Goal: Information Seeking & Learning: Learn about a topic

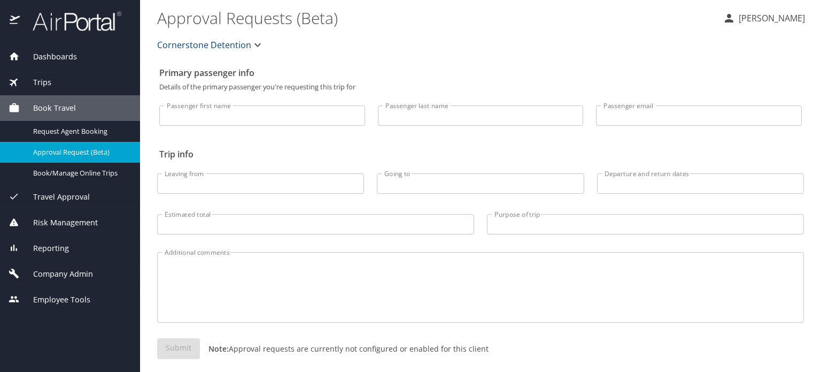
click at [51, 277] on span "Company Admin" at bounding box center [56, 274] width 73 height 12
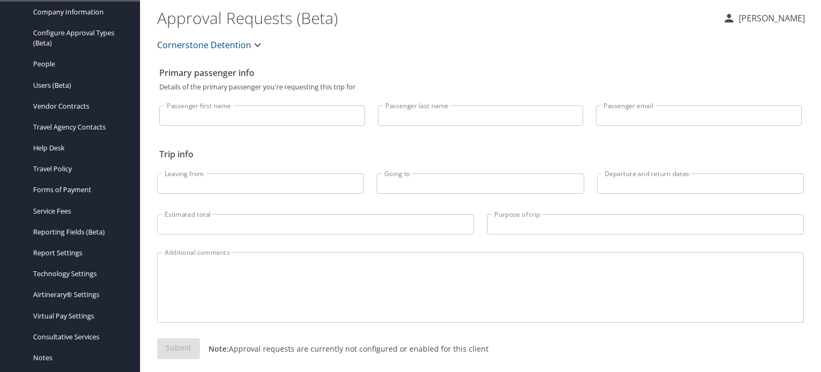
scroll to position [222, 0]
click at [63, 166] on span "Travel Policy" at bounding box center [80, 168] width 94 height 10
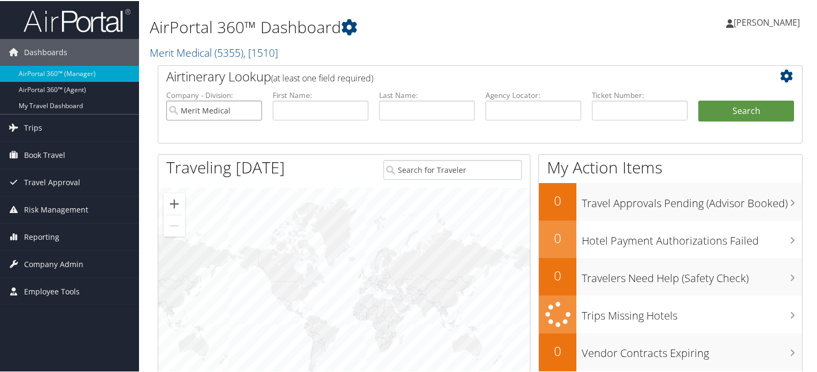
click at [244, 115] on input "Merit Medical" at bounding box center [214, 109] width 96 height 20
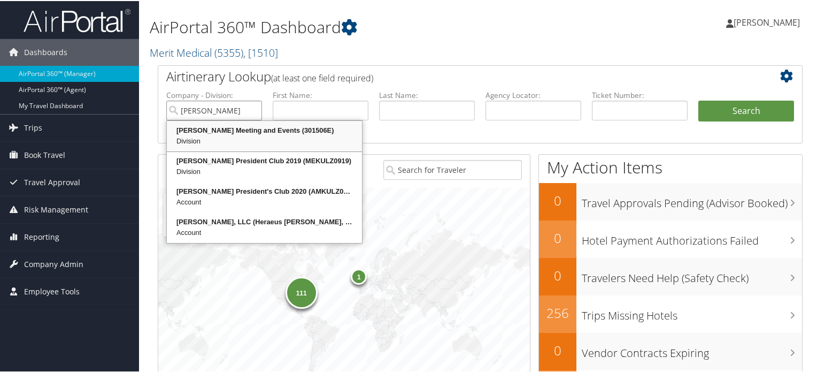
click at [255, 138] on div "Division" at bounding box center [264, 140] width 192 height 11
type input "[PERSON_NAME] Meeting and Events"
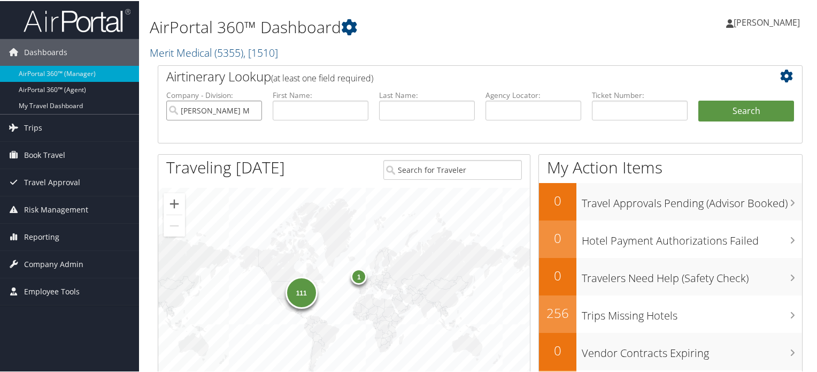
click at [249, 107] on input "[PERSON_NAME] Meeting and Events" at bounding box center [214, 109] width 96 height 20
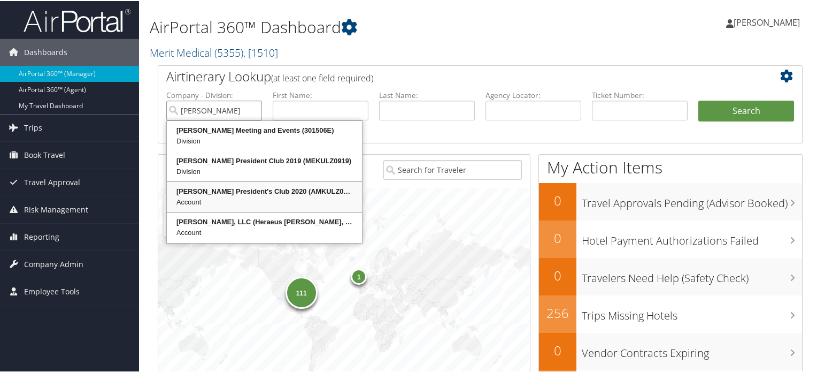
click at [235, 183] on div "Kulzer President's Club 2020 (AMKULZ0720) Account" at bounding box center [264, 195] width 192 height 27
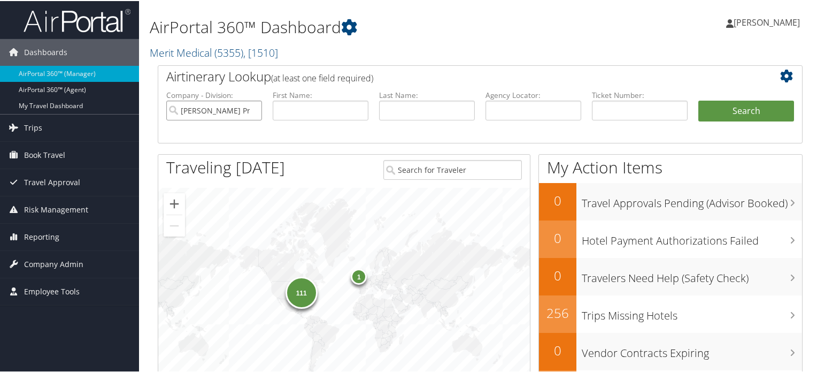
type input "[PERSON_NAME] President's Club 2020"
click at [715, 128] on li "Search" at bounding box center [746, 120] width 106 height 43
click at [732, 111] on button "Search" at bounding box center [746, 109] width 96 height 21
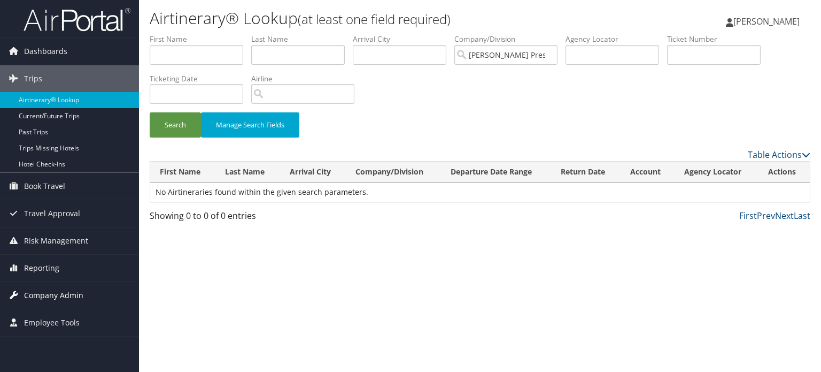
click at [57, 295] on span "Company Admin" at bounding box center [53, 295] width 59 height 27
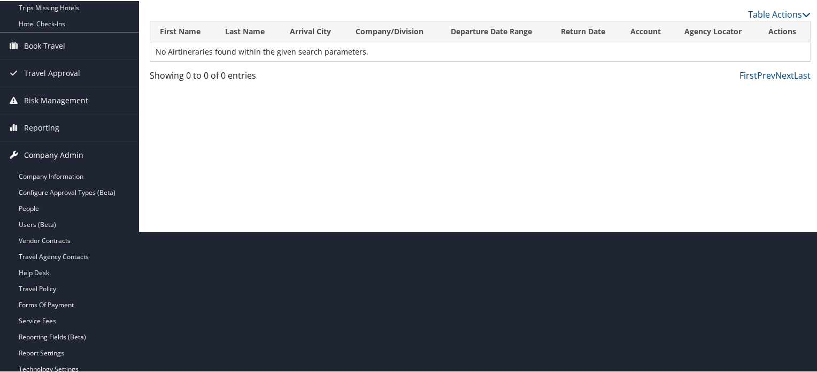
scroll to position [144, 0]
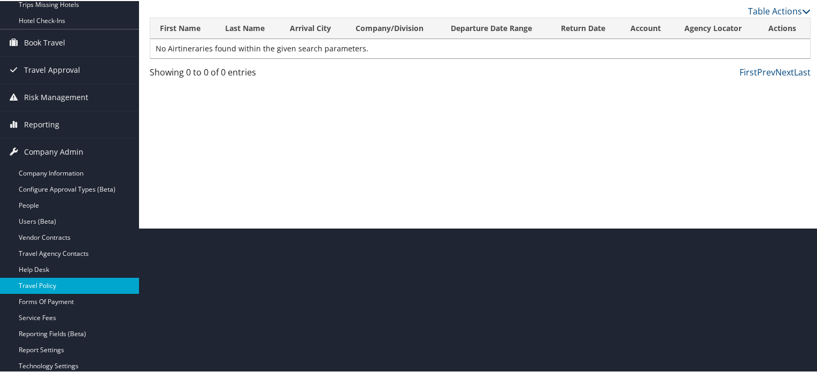
click at [47, 280] on link "Travel Policy" at bounding box center [69, 284] width 139 height 16
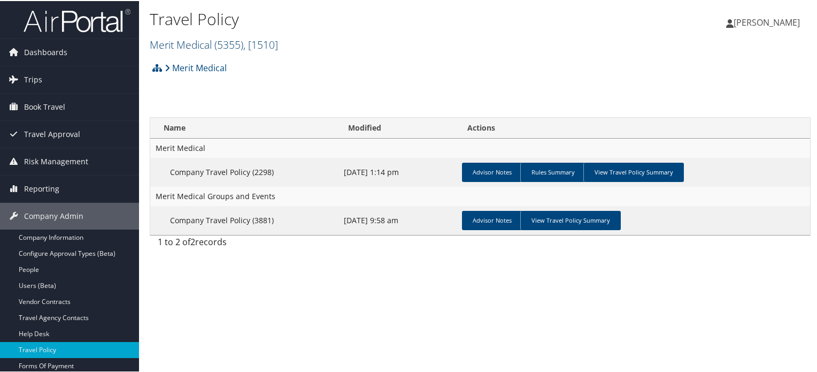
click at [205, 38] on link "Merit Medical ( 5355 ) , [ 1510 ]" at bounding box center [214, 43] width 128 height 14
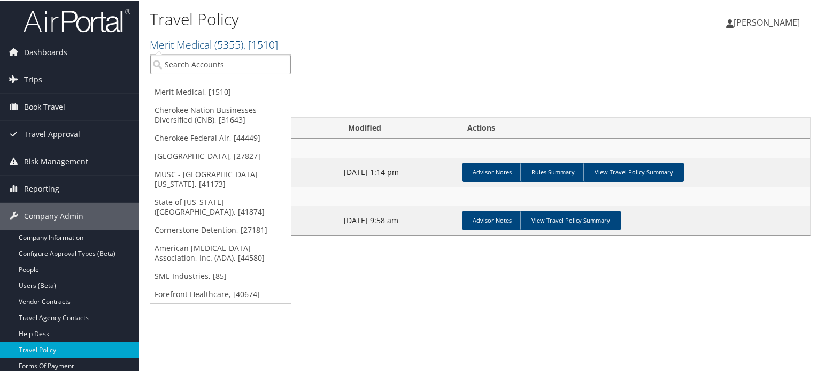
click at [192, 72] on input "search" at bounding box center [220, 63] width 141 height 20
type input "[PERSON_NAME]"
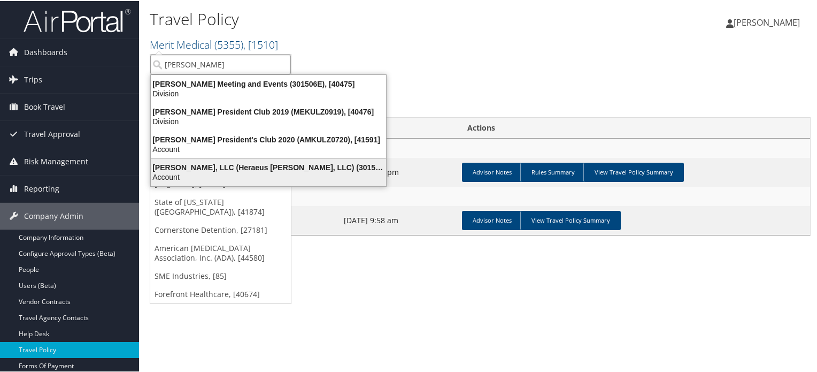
click at [219, 169] on div "Kulzer, LLC (Heraeus Kulzer, LLC) (301506), [39134]" at bounding box center [268, 166] width 248 height 10
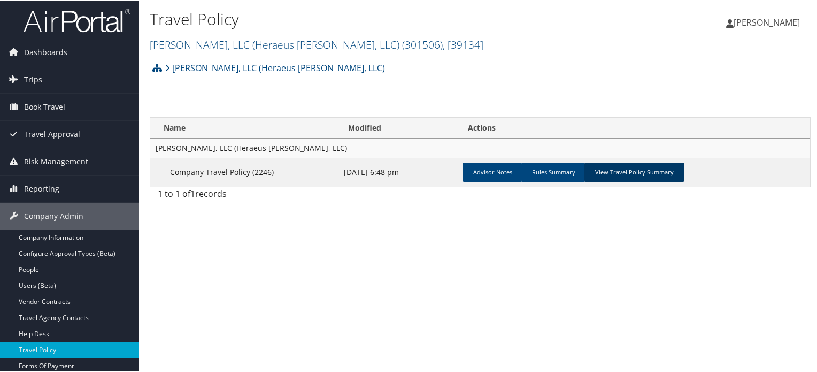
click at [612, 179] on link "View Travel Policy Summary" at bounding box center [634, 170] width 101 height 19
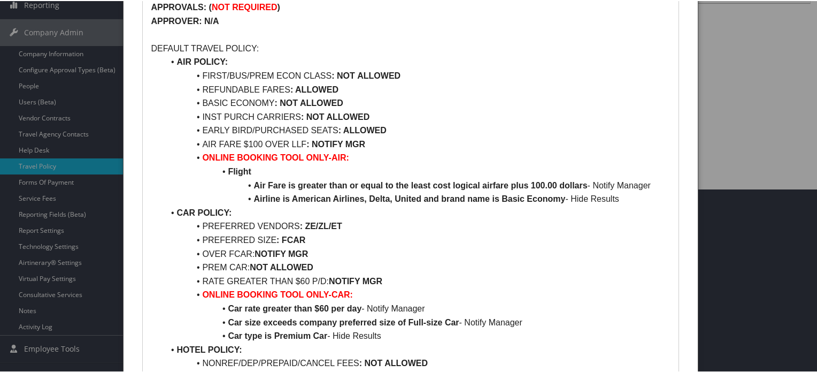
scroll to position [122, 0]
